Goal: Task Accomplishment & Management: Understand process/instructions

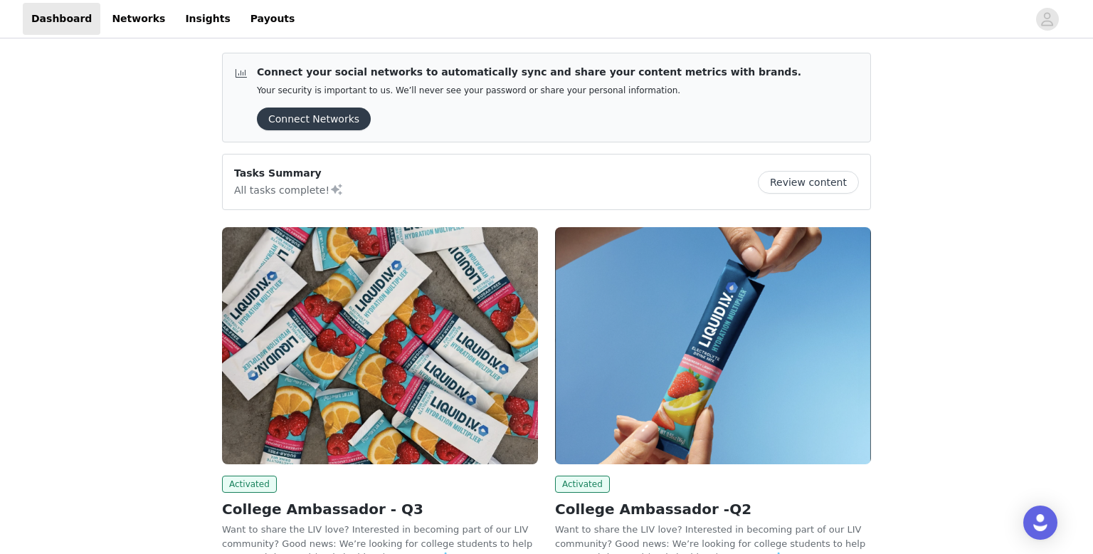
scroll to position [137, 0]
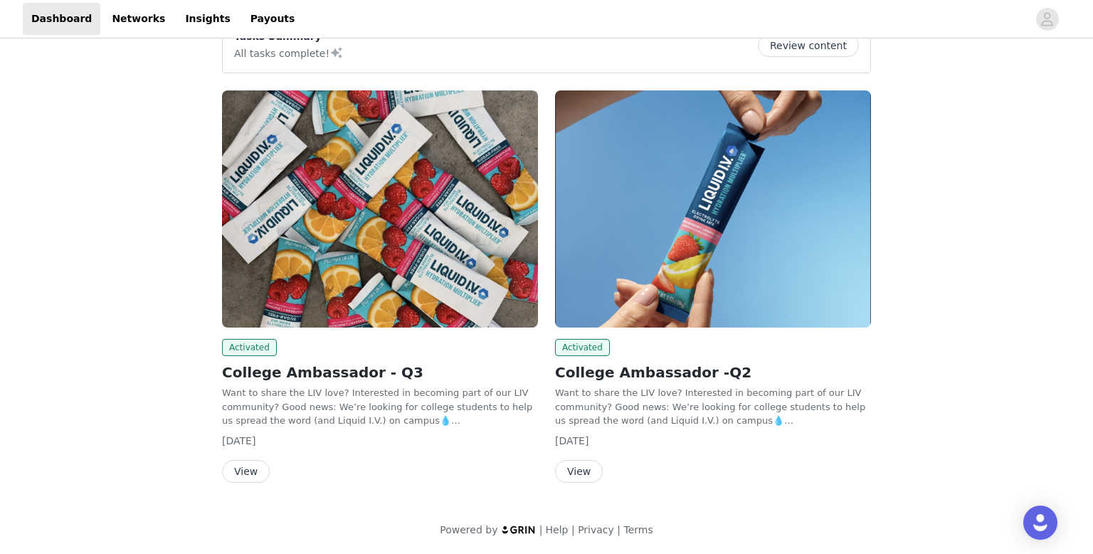
click at [236, 467] on button "View" at bounding box center [246, 471] width 48 height 23
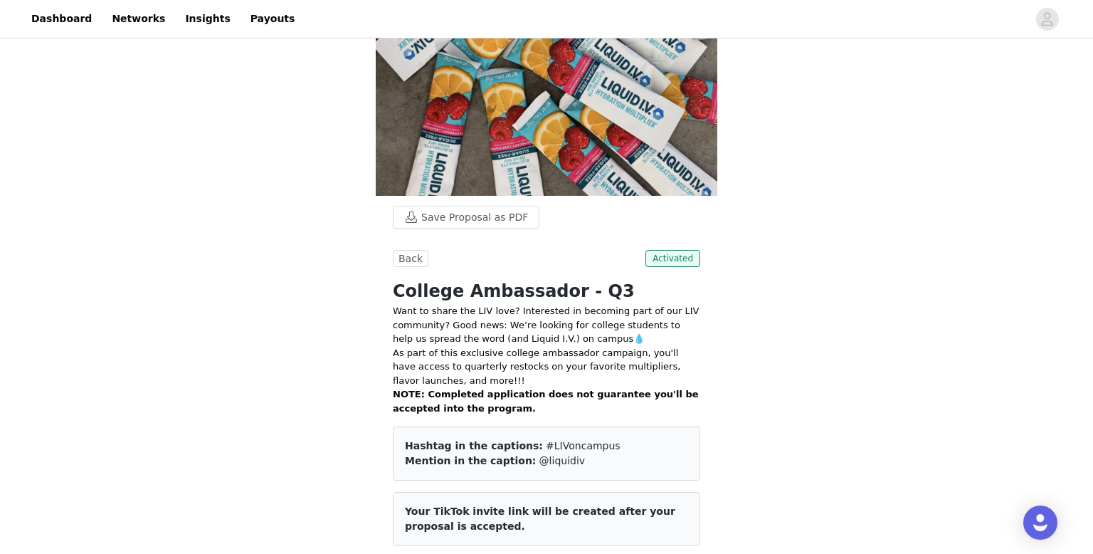
scroll to position [195, 0]
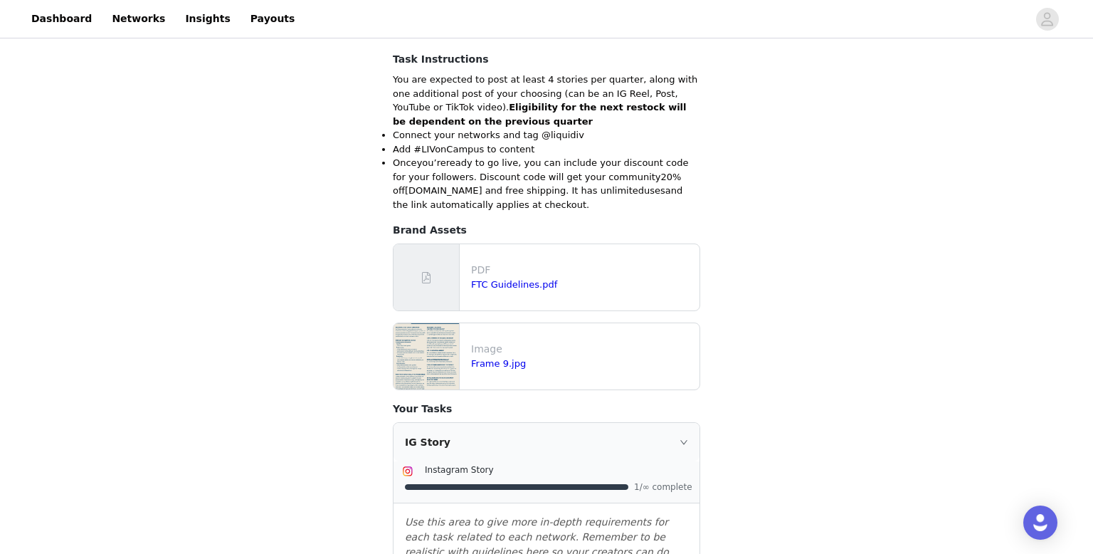
scroll to position [265, 0]
click at [117, 413] on div "Quarterly Posting Requirements Back Include the following in your post Hashtag …" at bounding box center [546, 471] width 1093 height 1390
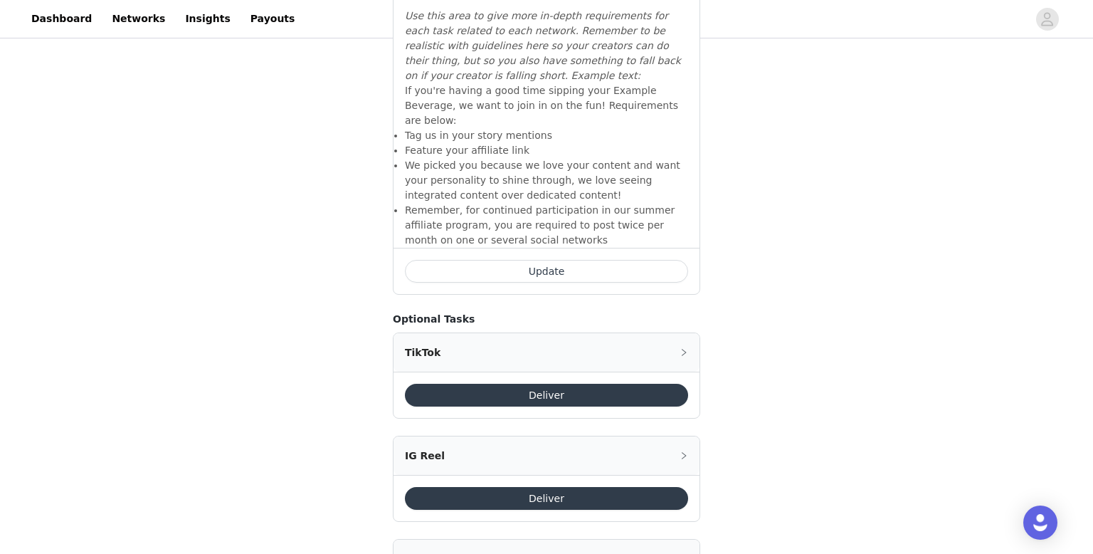
scroll to position [860, 0]
